Goal: Download file/media

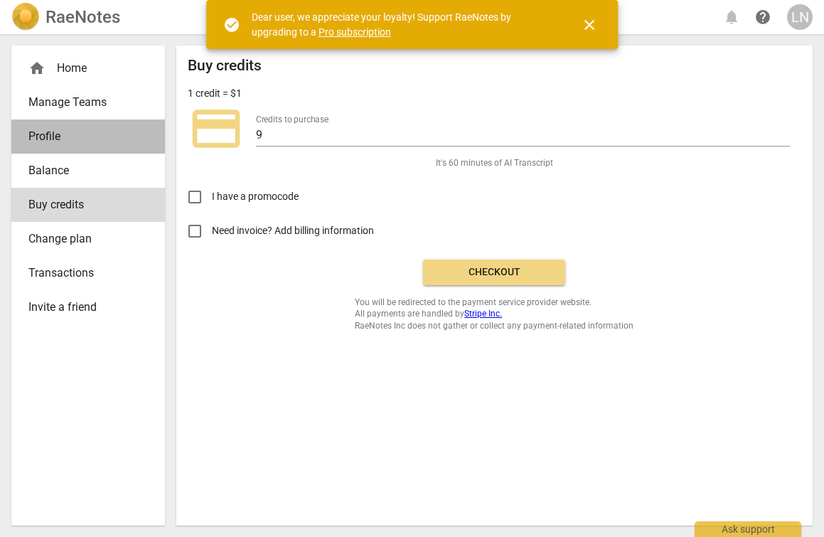
click at [67, 120] on link "Profile" at bounding box center [88, 136] width 154 height 34
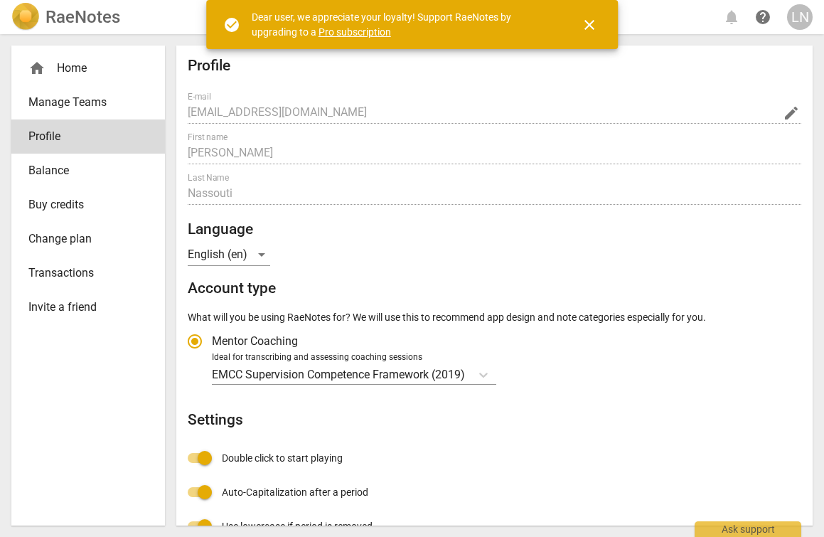
radio input "false"
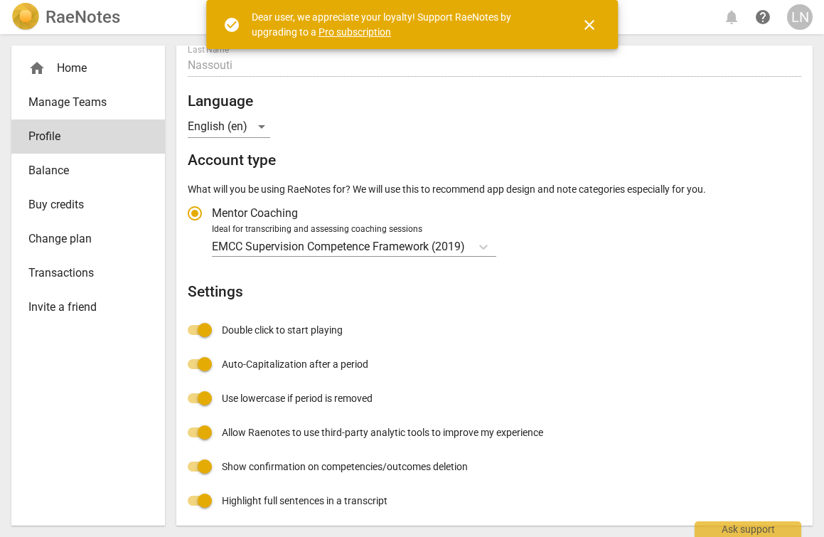
scroll to position [166, 0]
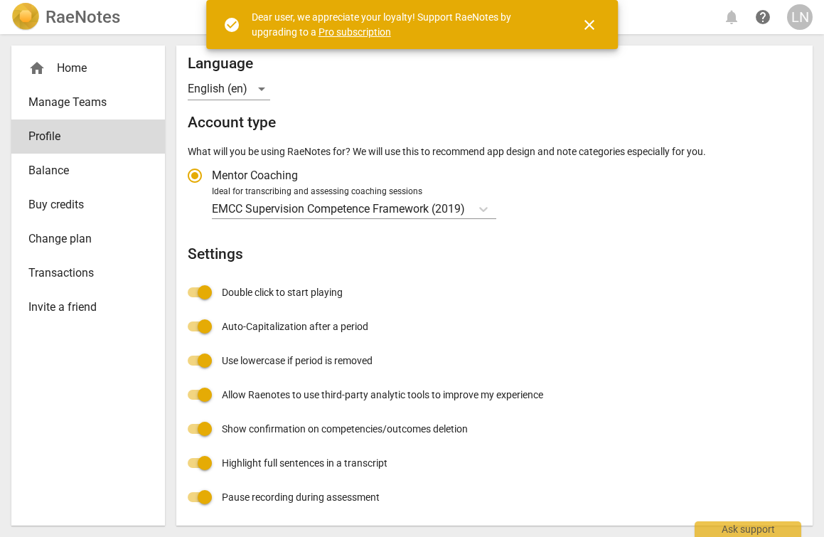
click at [95, 105] on span "Manage Teams" at bounding box center [82, 102] width 108 height 17
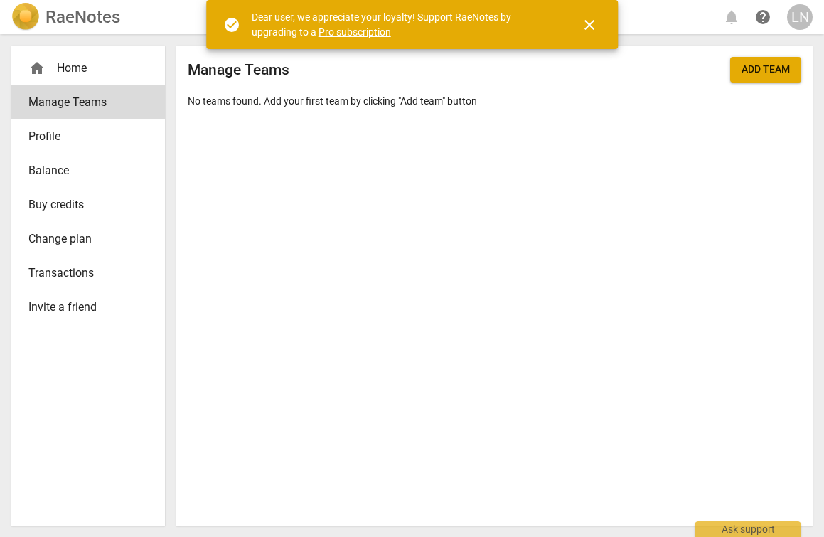
click at [101, 68] on div "home Home" at bounding box center [82, 68] width 108 height 17
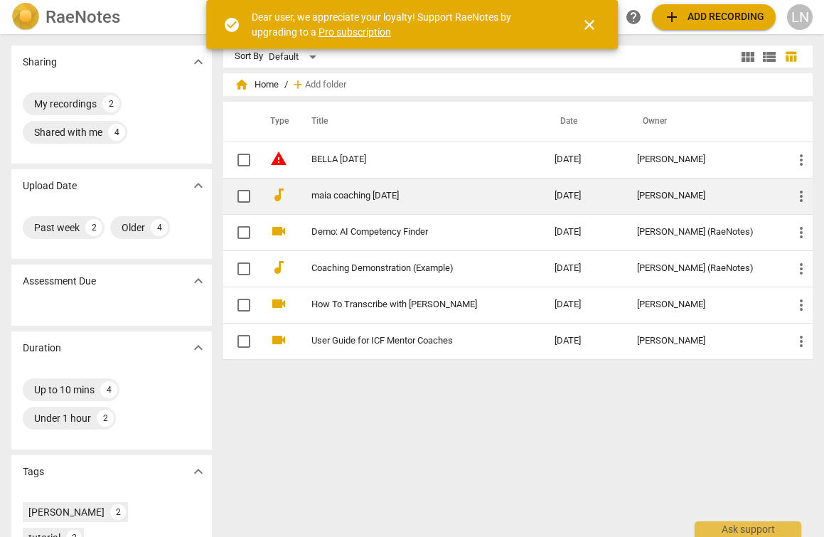
click at [617, 191] on td "[DATE]" at bounding box center [584, 196] width 82 height 36
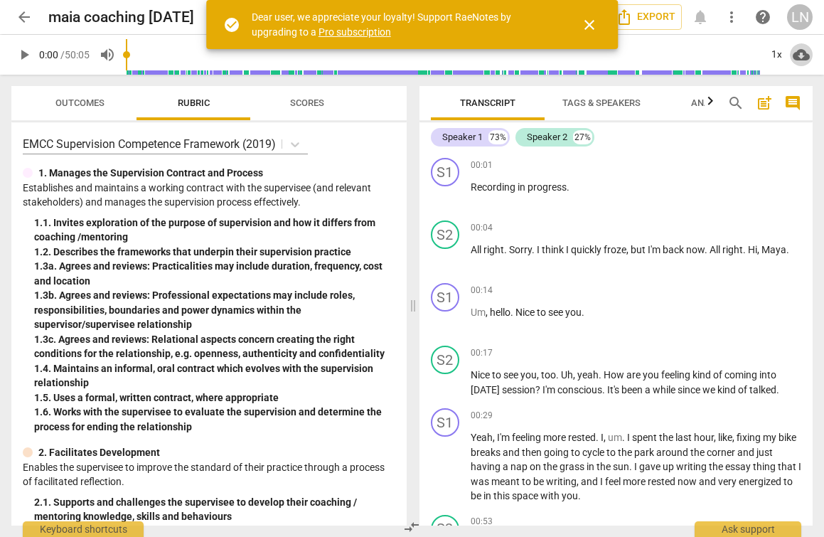
click at [806, 53] on span "cloud_download" at bounding box center [801, 54] width 17 height 17
click at [782, 53] on li "Download audio" at bounding box center [760, 55] width 105 height 34
click at [738, 18] on span "more_vert" at bounding box center [731, 17] width 17 height 17
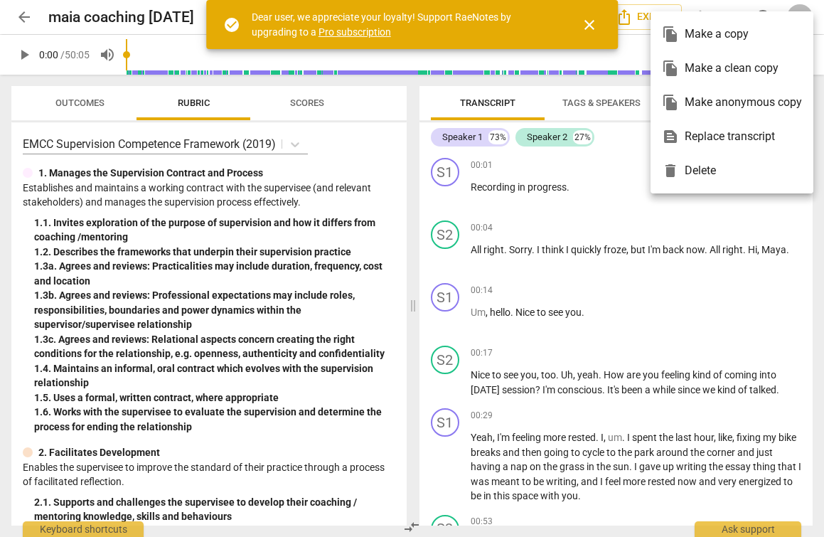
click at [686, 356] on div at bounding box center [412, 268] width 824 height 537
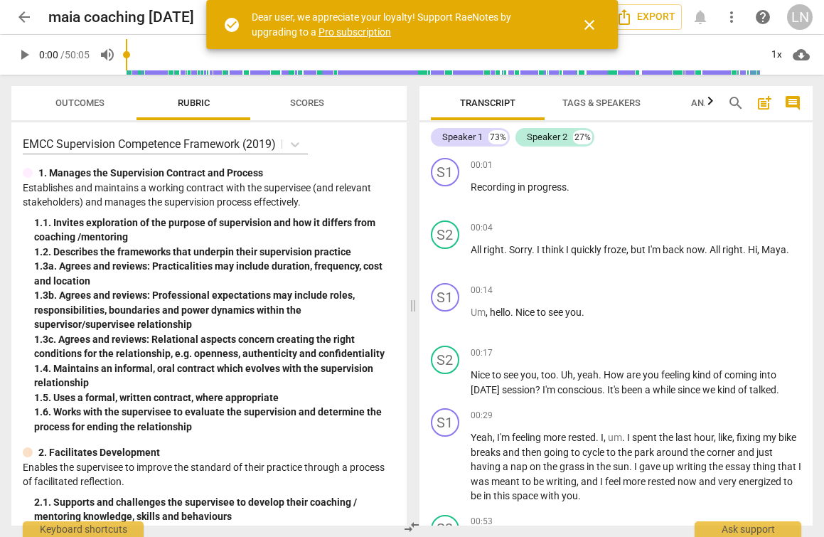
click at [590, 20] on span "close" at bounding box center [589, 24] width 17 height 17
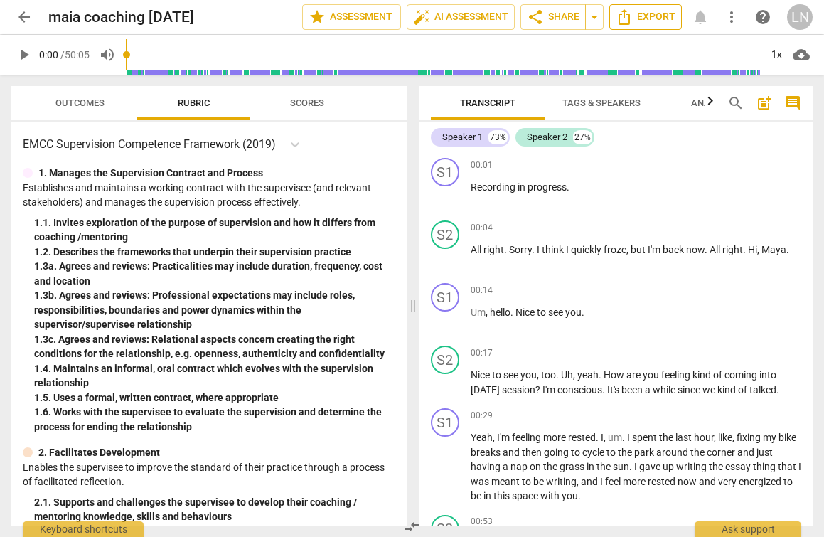
click at [644, 8] on button "Export" at bounding box center [645, 17] width 73 height 26
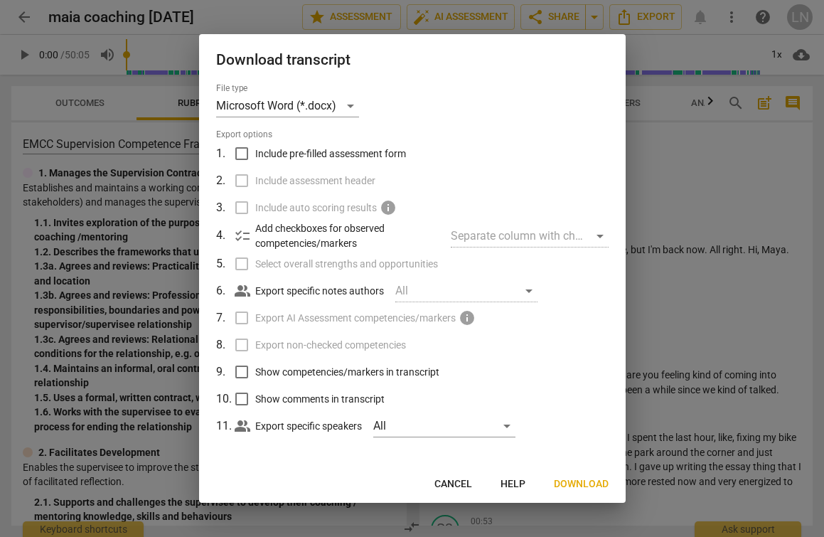
scroll to position [2, 0]
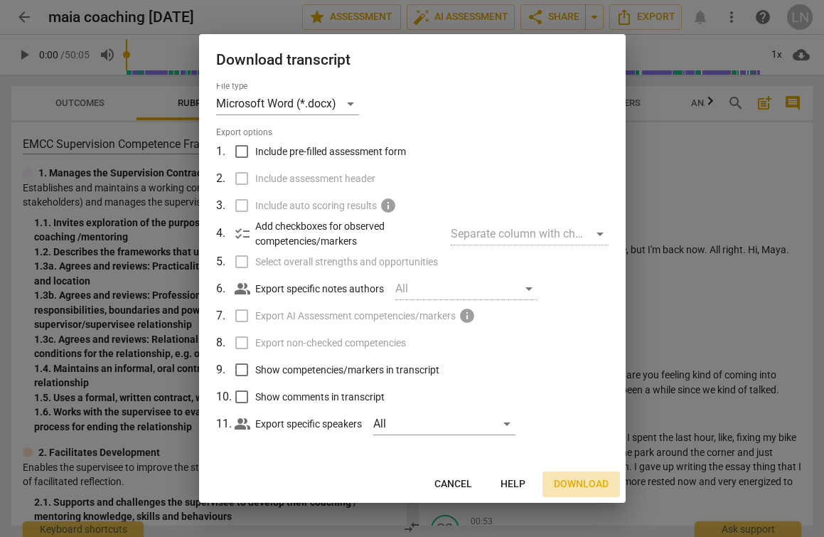
click at [592, 487] on span "Download" at bounding box center [581, 484] width 55 height 14
